Goal: Information Seeking & Learning: Learn about a topic

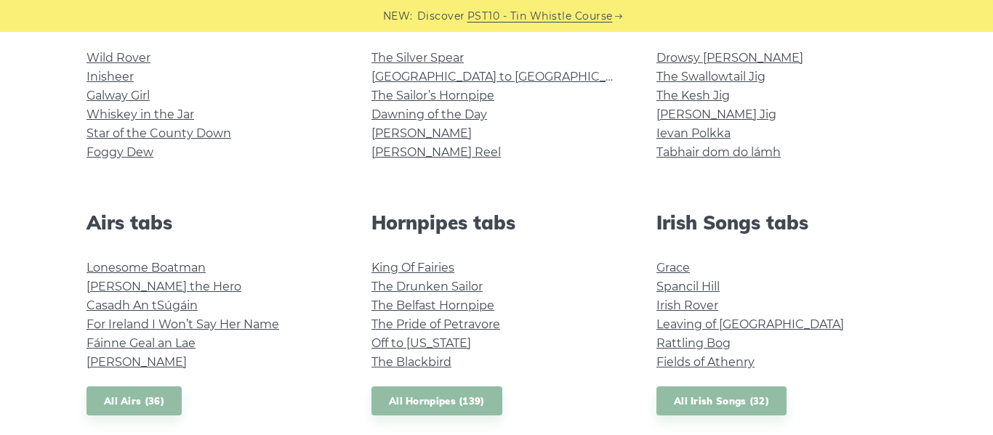
scroll to position [413, 0]
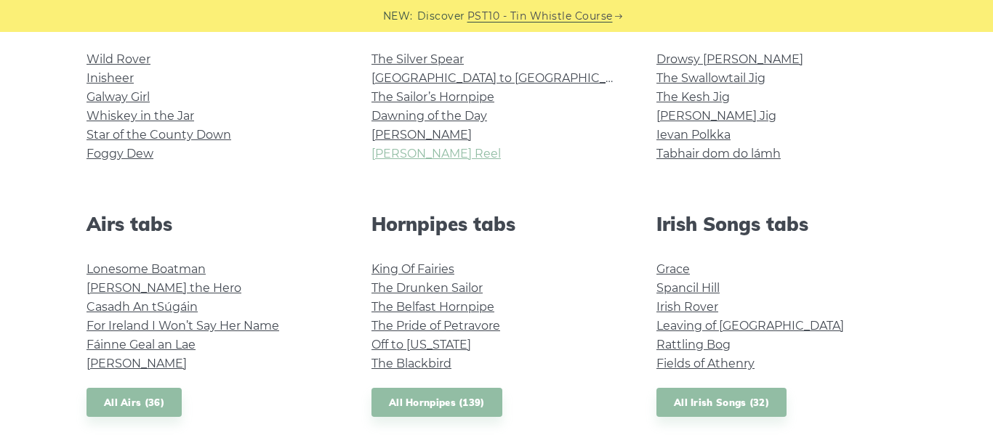
click at [408, 158] on link "[PERSON_NAME] Reel" at bounding box center [435, 154] width 129 height 14
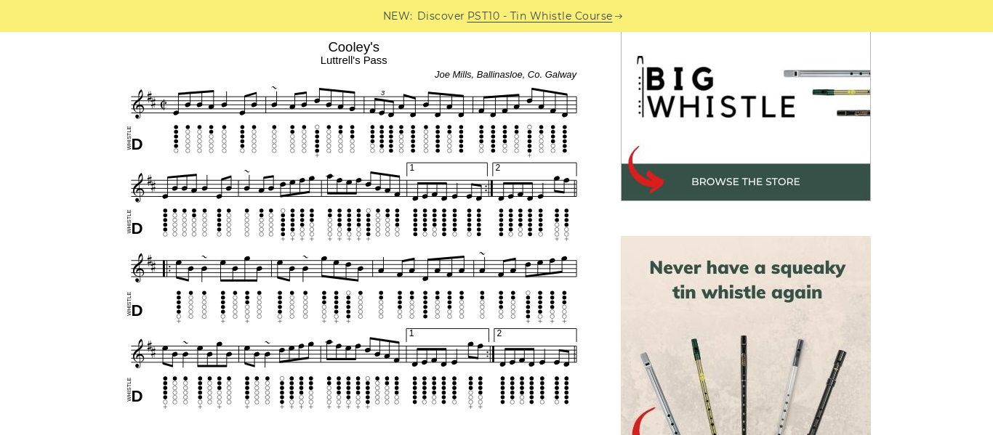
scroll to position [454, 0]
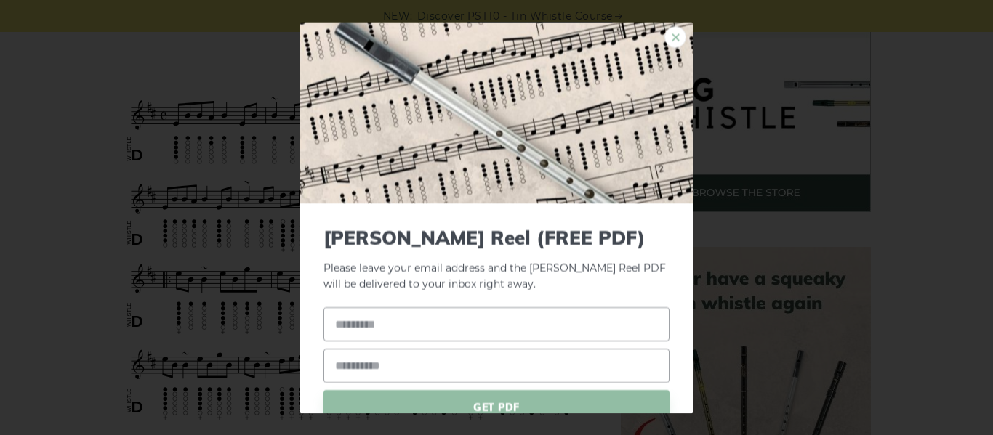
click at [670, 34] on link "×" at bounding box center [675, 37] width 22 height 22
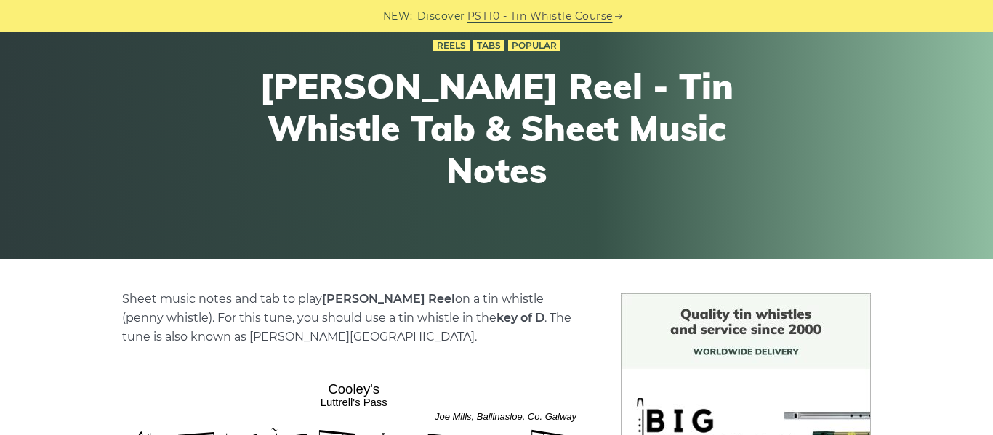
scroll to position [0, 0]
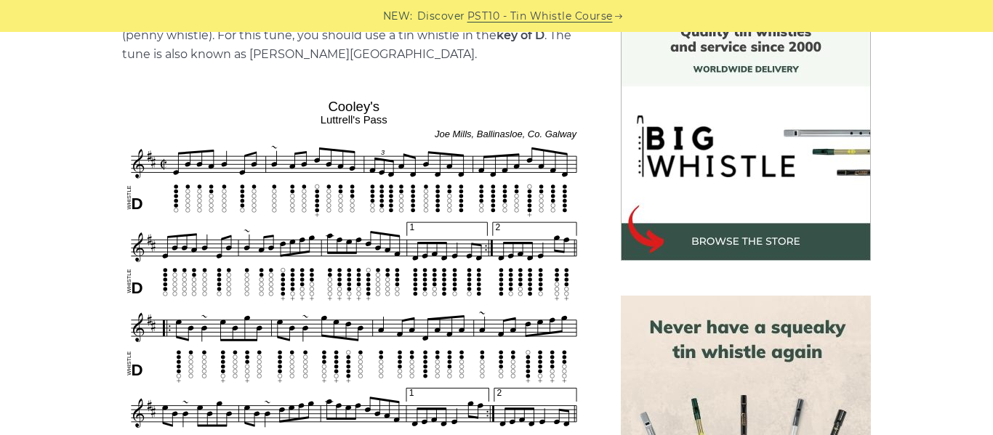
scroll to position [408, 0]
